Goal: Task Accomplishment & Management: Use online tool/utility

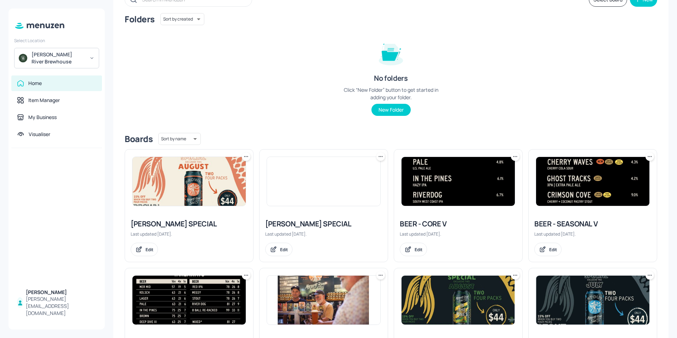
scroll to position [142, 0]
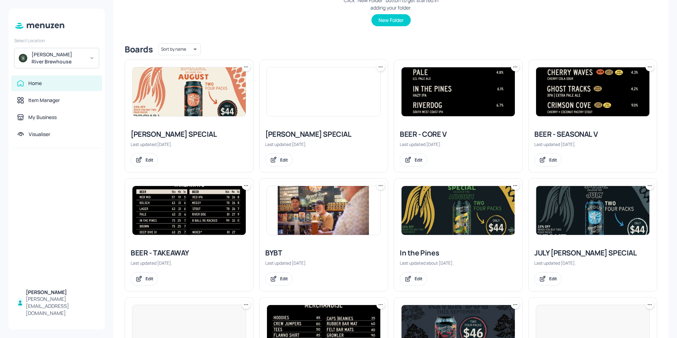
click at [188, 257] on div "BEER - TAKEAWAY" at bounding box center [189, 253] width 117 height 10
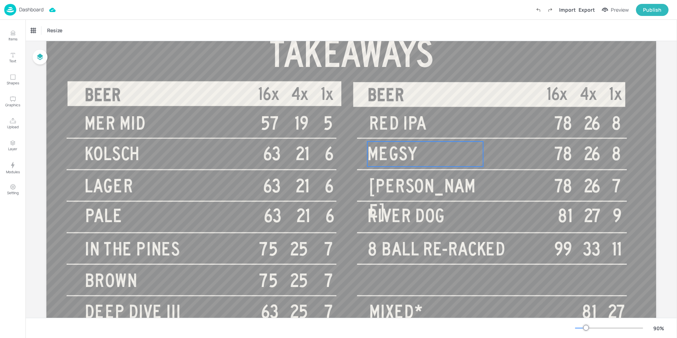
scroll to position [71, 0]
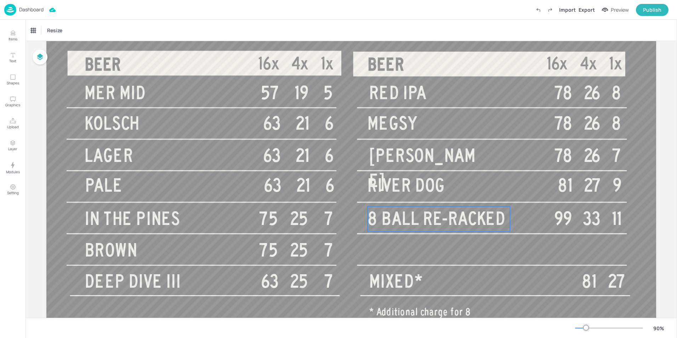
click at [460, 224] on span "8 BALL RE-RACKED" at bounding box center [436, 218] width 138 height 20
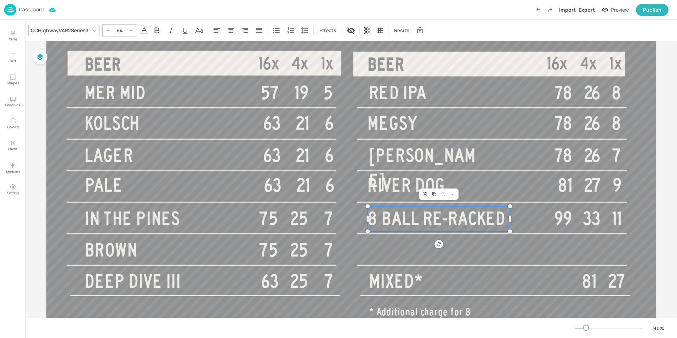
click at [505, 220] on p "8 BALL RE-RACKED" at bounding box center [438, 218] width 142 height 25
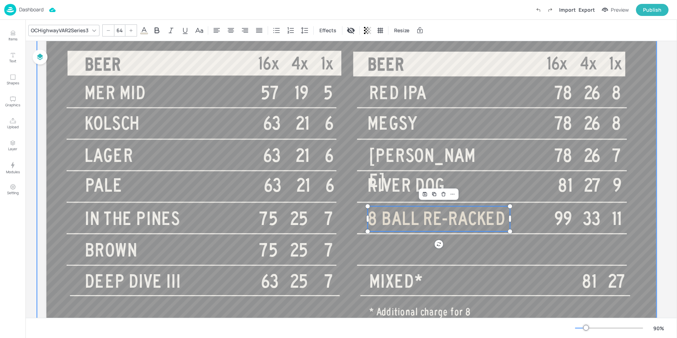
drag, startPoint x: 505, startPoint y: 220, endPoint x: 350, endPoint y: 217, distance: 155.4
click at [350, 217] on div "BEER 16x 4x 1x BEER 16x 4x 1x TAKEAWAYS MER MID 57 19 5 KOLSCH 63 21 6 LAGER 63…" at bounding box center [351, 164] width 610 height 343
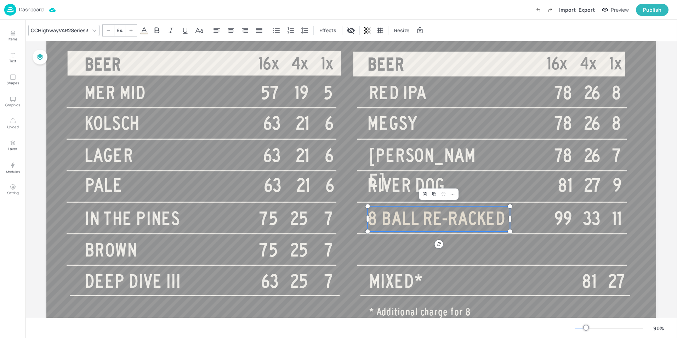
click at [371, 220] on span "8 BALL RE-RACKED" at bounding box center [436, 218] width 138 height 20
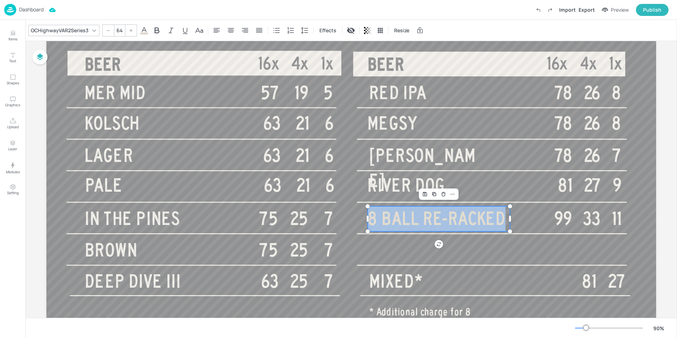
drag, startPoint x: 371, startPoint y: 220, endPoint x: 475, endPoint y: 223, distance: 104.1
click at [475, 223] on span "8 BALL RE-RACKED" at bounding box center [436, 218] width 138 height 20
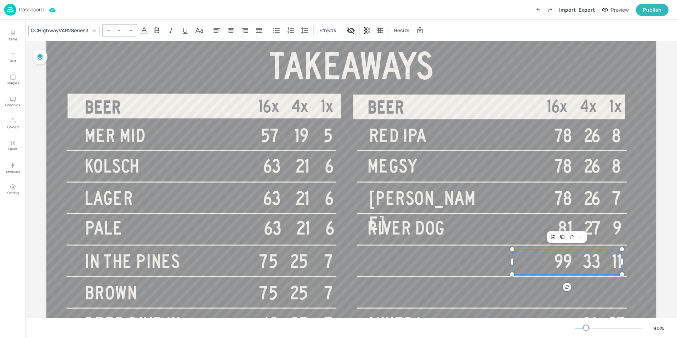
type input "64"
click at [562, 256] on span "99 33 11" at bounding box center [588, 261] width 68 height 20
drag, startPoint x: 542, startPoint y: 261, endPoint x: 620, endPoint y: 265, distance: 78.3
click at [620, 265] on div "BEER 16x 4x 1x BEER 16x 4x 1x TAKEAWAYS MER MID 57 19 5 KOLSCH 63 21 6 LAGER 63…" at bounding box center [351, 207] width 610 height 343
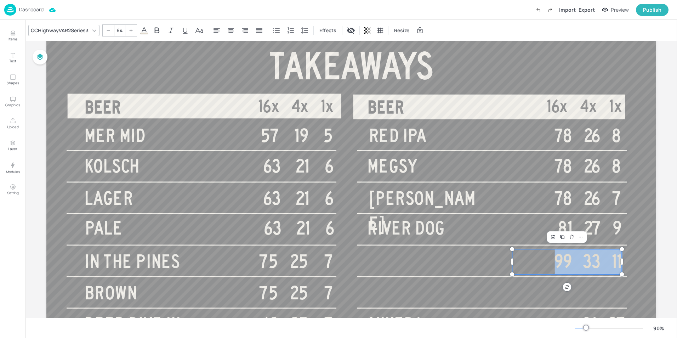
scroll to position [0, 0]
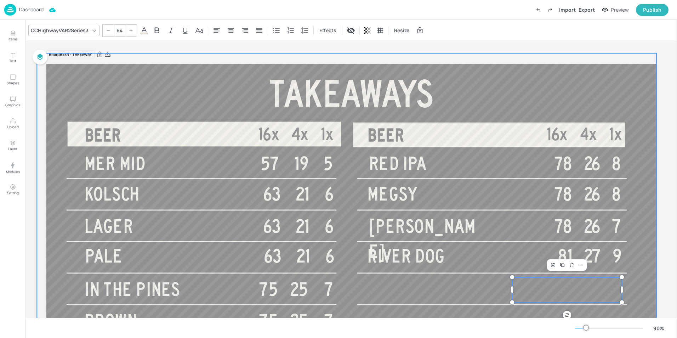
click at [640, 258] on div at bounding box center [346, 227] width 619 height 348
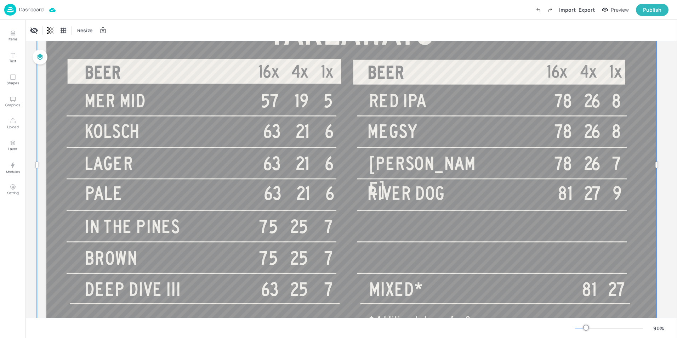
scroll to position [106, 0]
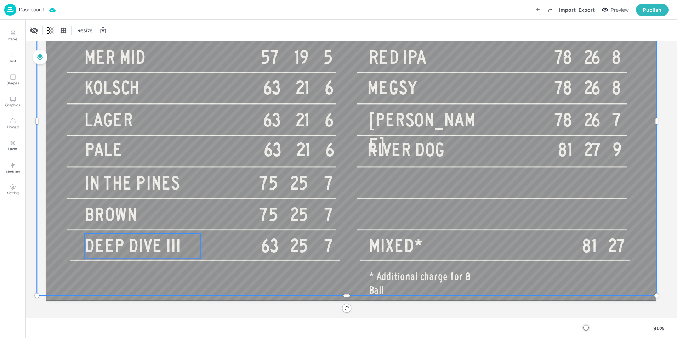
click at [198, 242] on div "BEER 16x 4x 1x BEER 16x 4x 1x TAKEAWAYS MER MID 57 19 5 KOLSCH 63 21 6 LAGER 63…" at bounding box center [351, 129] width 610 height 343
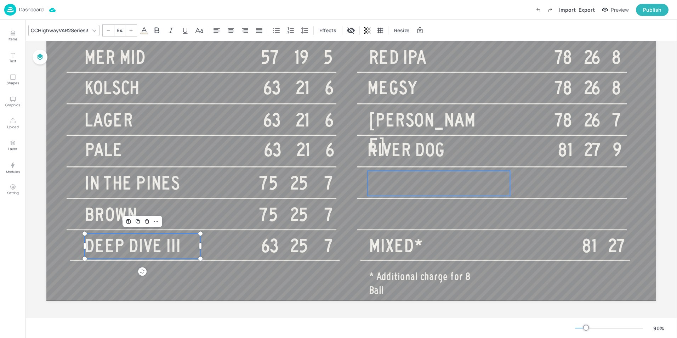
type input "64"
click at [386, 186] on p at bounding box center [438, 183] width 142 height 25
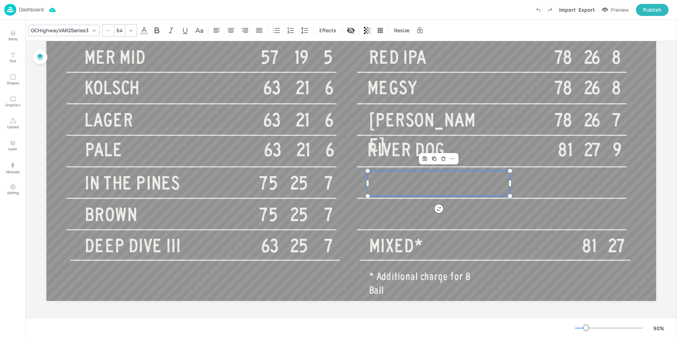
click at [386, 186] on p at bounding box center [438, 183] width 142 height 25
click at [391, 182] on p at bounding box center [438, 196] width 142 height 50
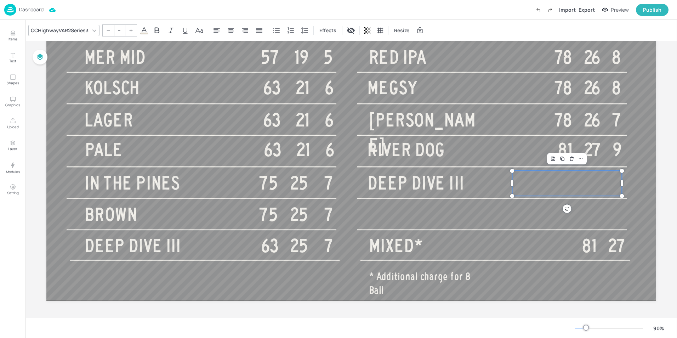
type input "64"
click at [556, 185] on p at bounding box center [567, 183] width 110 height 25
click at [593, 183] on p at bounding box center [567, 196] width 110 height 50
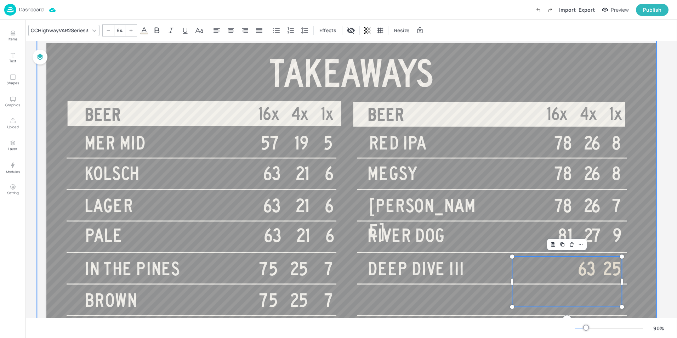
scroll to position [0, 0]
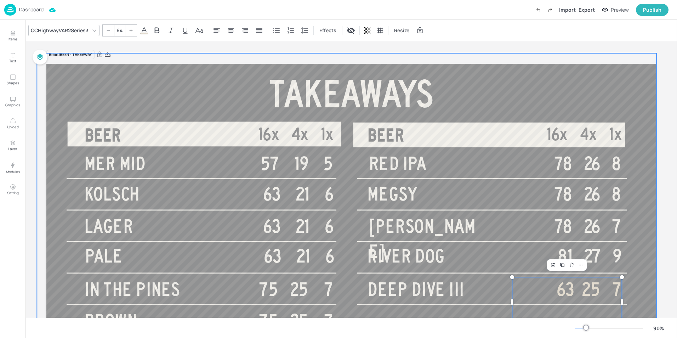
click at [642, 258] on div at bounding box center [346, 227] width 619 height 348
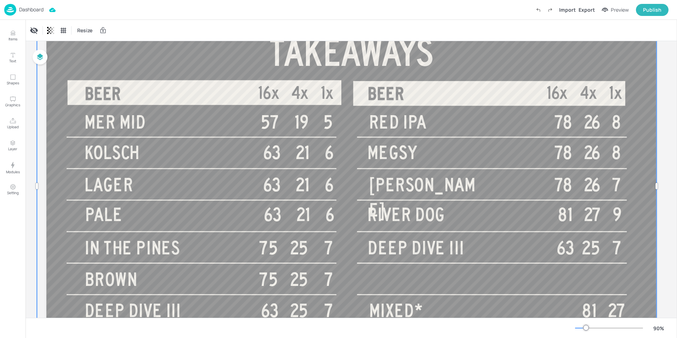
scroll to position [106, 0]
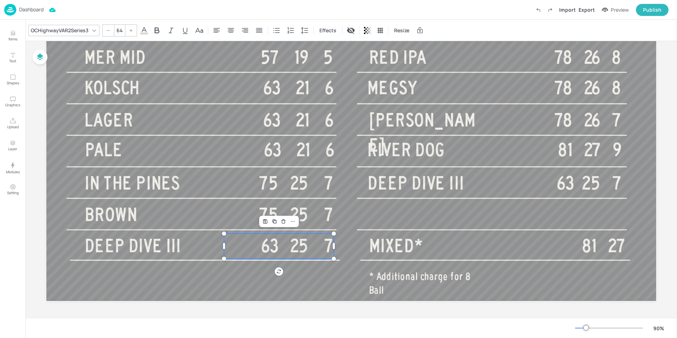
click at [251, 245] on p "63 25 7" at bounding box center [279, 245] width 110 height 25
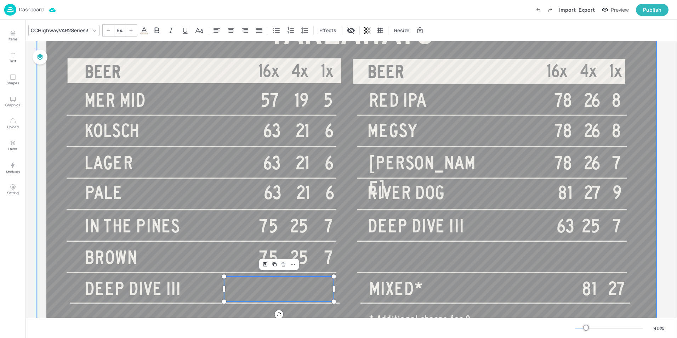
click at [181, 281] on p "DEEP DIVE III" at bounding box center [143, 288] width 116 height 25
type input "64"
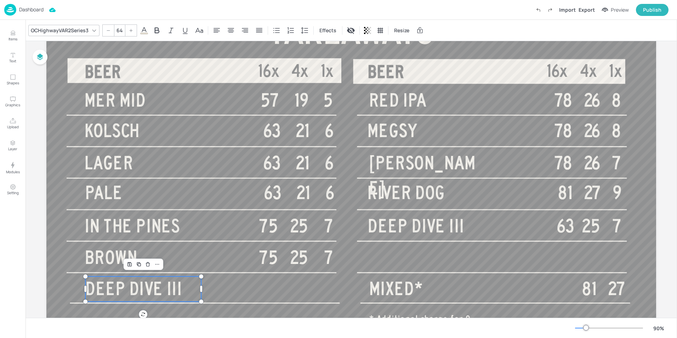
click at [180, 281] on p "DEEP DIVE III" at bounding box center [143, 288] width 116 height 25
click at [180, 283] on p "DEEP DIVE III" at bounding box center [143, 288] width 116 height 25
click at [180, 285] on p "DEEP DIVE III" at bounding box center [143, 288] width 116 height 25
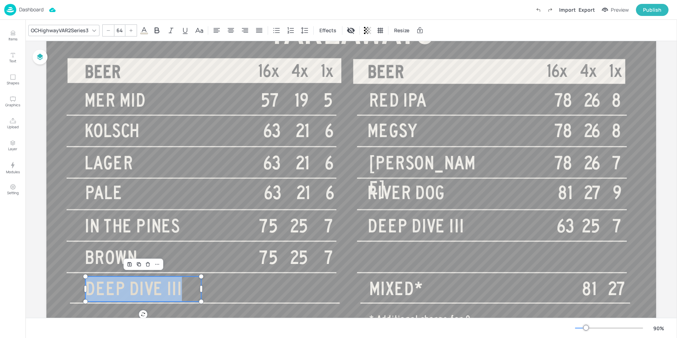
drag, startPoint x: 180, startPoint y: 285, endPoint x: 137, endPoint y: 286, distance: 43.5
click at [137, 286] on p "DEEP DIVE III" at bounding box center [143, 288] width 116 height 25
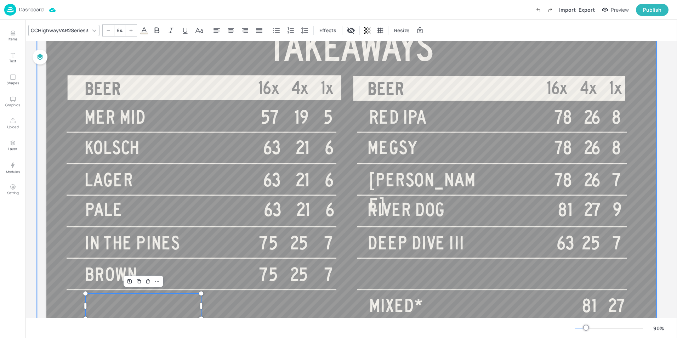
scroll to position [107, 0]
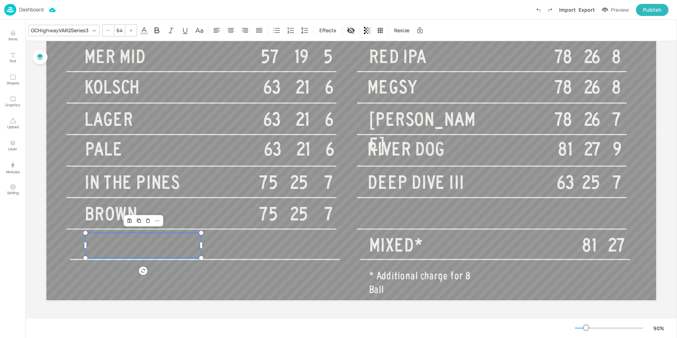
click at [364, 312] on div at bounding box center [351, 309] width 610 height 18
click at [289, 275] on div at bounding box center [349, 245] width 619 height 348
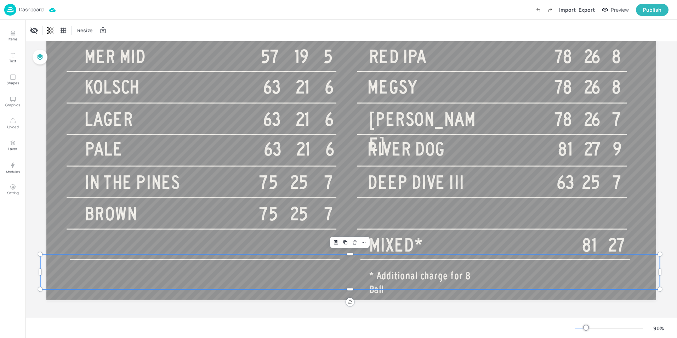
click at [366, 306] on div at bounding box center [351, 309] width 610 height 18
click at [491, 279] on div at bounding box center [349, 245] width 619 height 348
click at [470, 275] on span "* Additional charge for 8 Ball" at bounding box center [420, 282] width 102 height 25
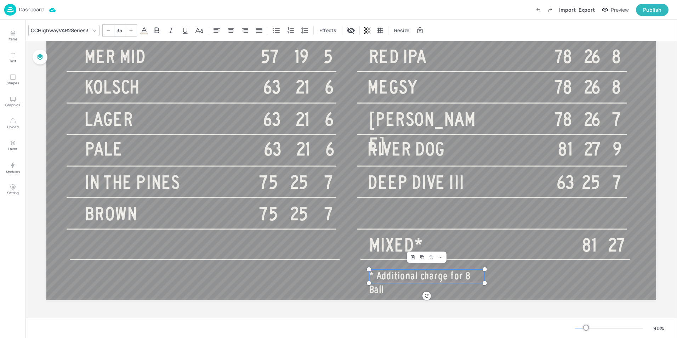
click at [470, 275] on span "* Additional charge for 8 Ball" at bounding box center [420, 282] width 102 height 25
drag, startPoint x: 480, startPoint y: 275, endPoint x: 454, endPoint y: 278, distance: 26.3
click at [454, 278] on span "* Additional charge for 8 Ball" at bounding box center [420, 282] width 102 height 25
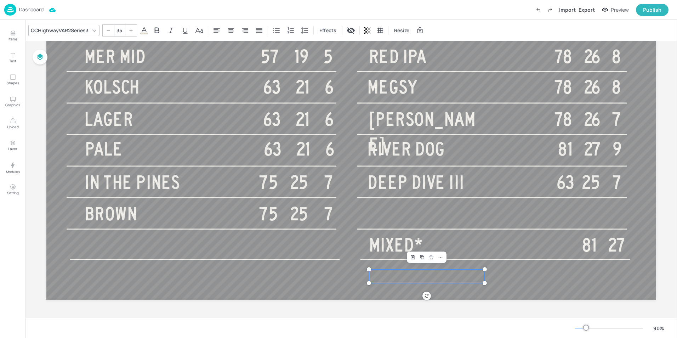
click at [439, 308] on div at bounding box center [351, 309] width 610 height 18
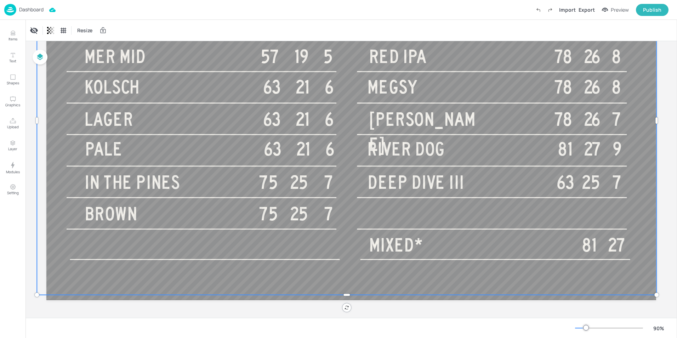
click at [491, 291] on div at bounding box center [346, 120] width 619 height 348
click at [452, 305] on div at bounding box center [351, 309] width 610 height 18
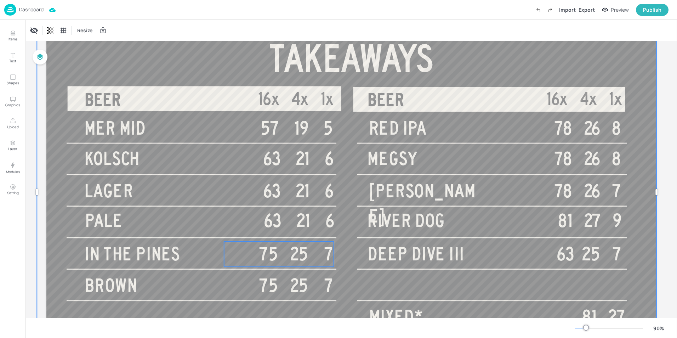
scroll to position [71, 0]
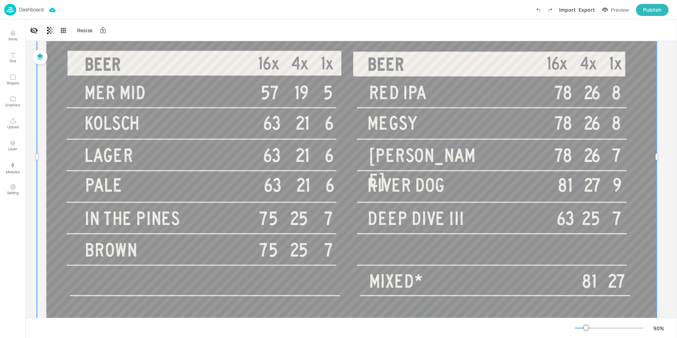
click at [668, 242] on div "Board BEER - TAKEAWAY BEER 16x 4x 1x BEER 16x 4x 1x TAKEAWAYS MER MID 57 19 5 K…" at bounding box center [351, 161] width 649 height 383
click at [651, 14] on button "Publish" at bounding box center [652, 10] width 33 height 12
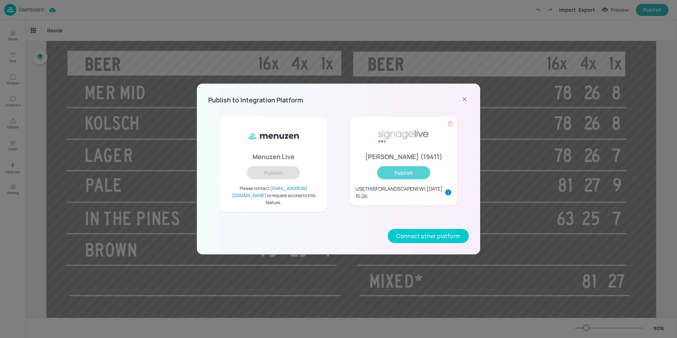
click at [396, 179] on button "Publish" at bounding box center [403, 172] width 53 height 13
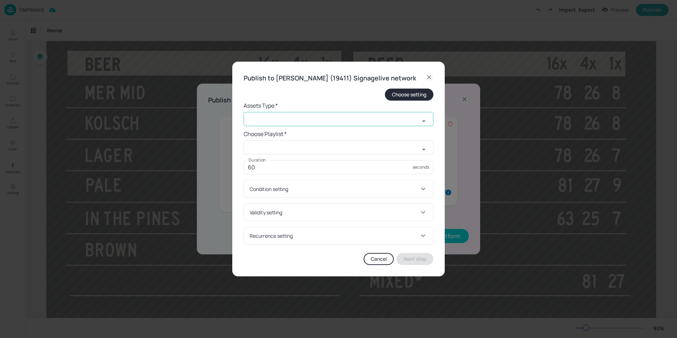
click at [320, 126] on input "text" at bounding box center [332, 119] width 176 height 14
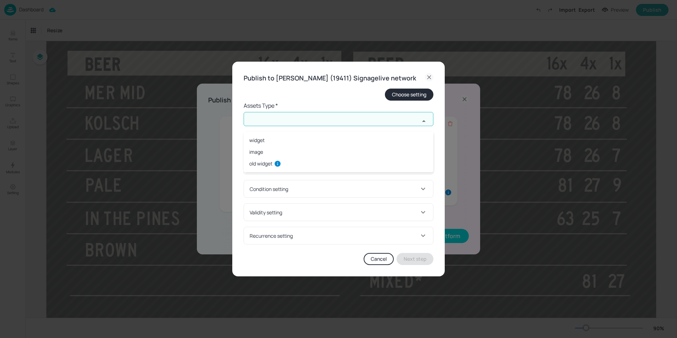
click at [289, 145] on li "widget" at bounding box center [339, 140] width 190 height 12
type input "widget"
click at [288, 154] on input "text" at bounding box center [332, 147] width 176 height 14
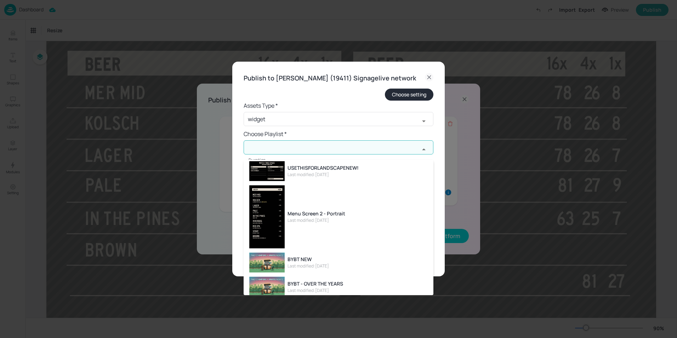
click at [332, 167] on div "USETHISFORLANDSCAPENEW!" at bounding box center [322, 167] width 71 height 7
type input "USETHISFORLANDSCAPENEW!"
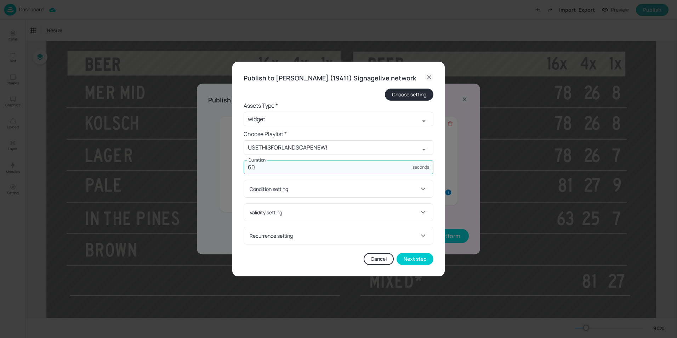
click at [313, 174] on input "60" at bounding box center [328, 167] width 169 height 14
type input "6"
type input "20"
click at [416, 262] on button "Next step" at bounding box center [414, 259] width 37 height 12
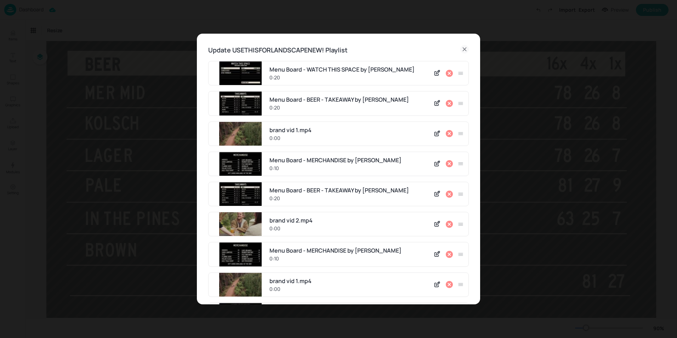
click at [447, 103] on icon at bounding box center [449, 103] width 8 height 8
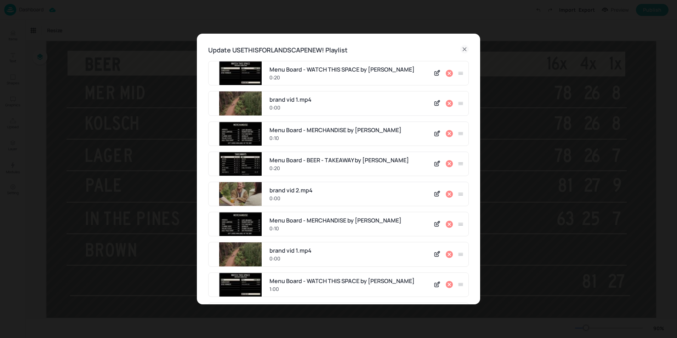
scroll to position [119, 0]
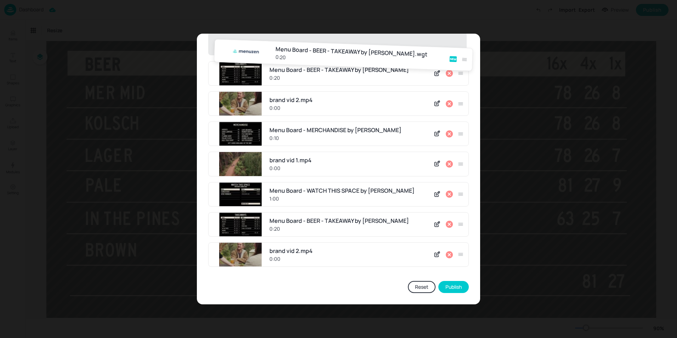
drag, startPoint x: 458, startPoint y: 257, endPoint x: 464, endPoint y: 54, distance: 202.9
click at [464, 54] on div "Menu Board - WATCH THIS SPACE by Menuzen 0:20 brand vid 1.mp4 0:00 Menu Board -…" at bounding box center [338, 107] width 261 height 330
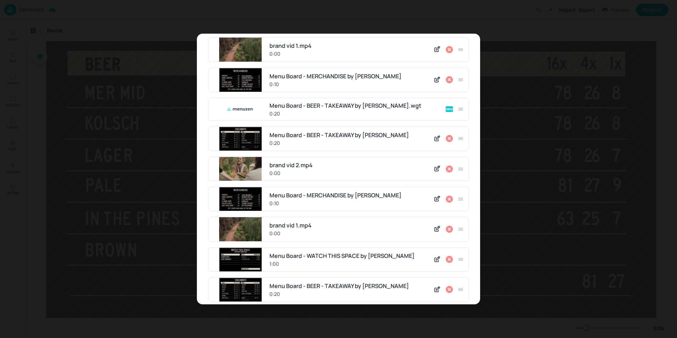
scroll to position [0, 0]
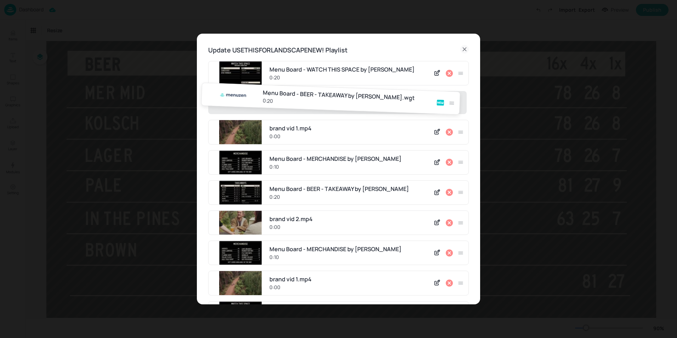
drag, startPoint x: 457, startPoint y: 163, endPoint x: 451, endPoint y: 97, distance: 66.8
click at [451, 97] on div "Menu Board - WATCH THIS SPACE by Menuzen 0:20 brand vid 1.mp4 0:00 Menu Board -…" at bounding box center [338, 226] width 261 height 330
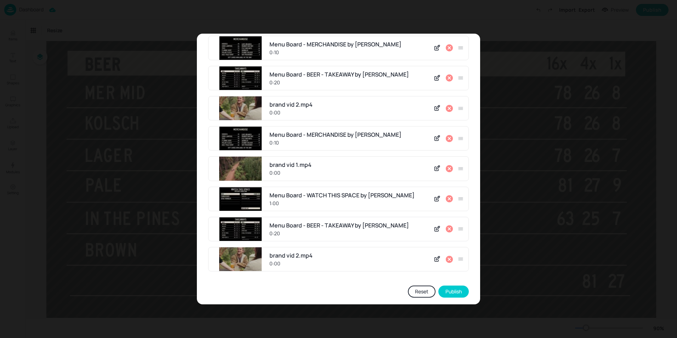
scroll to position [119, 0]
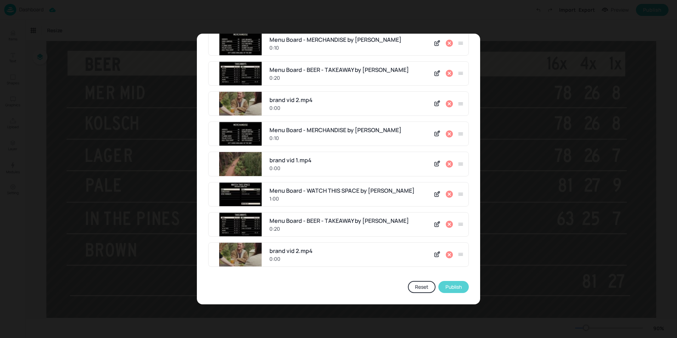
click at [448, 285] on button "Publish" at bounding box center [453, 287] width 30 height 12
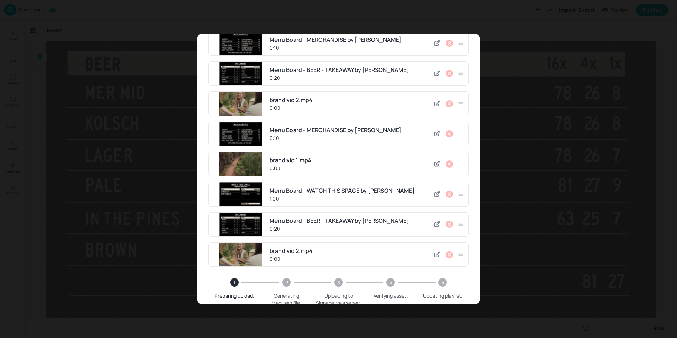
scroll to position [153, 0]
